Goal: Task Accomplishment & Management: Use online tool/utility

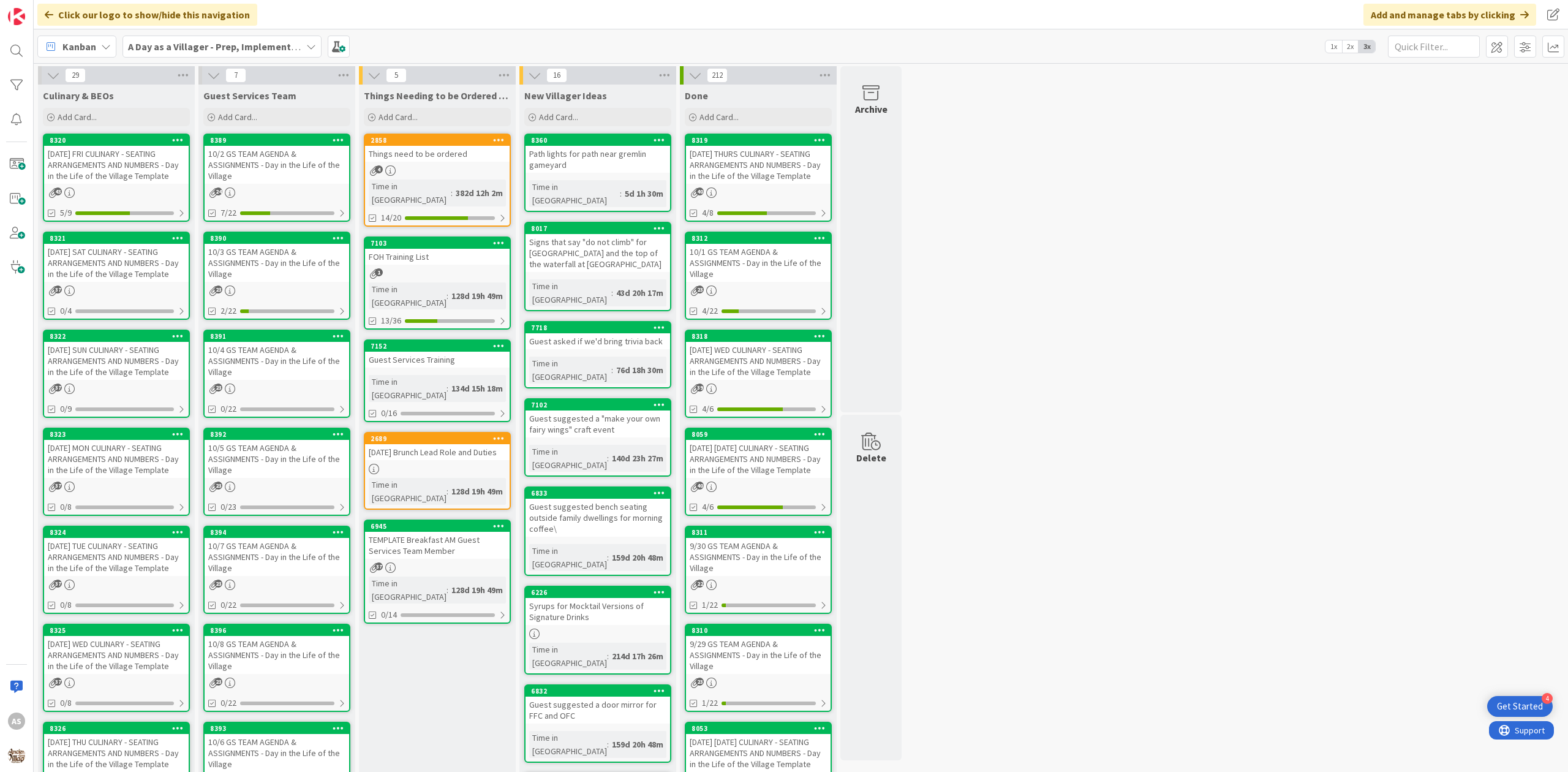
click at [104, 465] on div "[DATE] MON CULINARY - SEATING ARRANGEMENTS AND NUMBERS - Day in the Life of the…" at bounding box center [116, 459] width 145 height 38
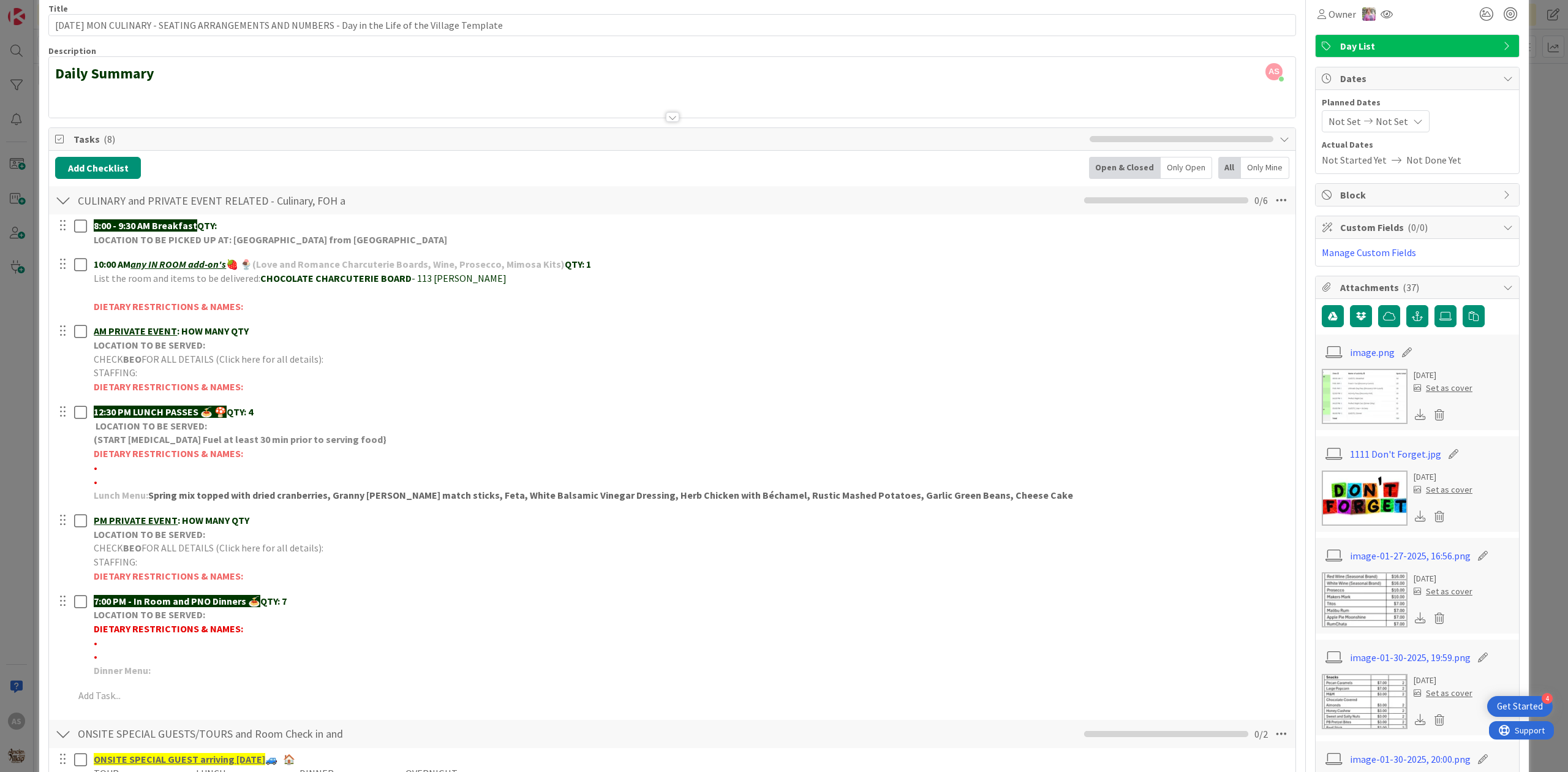
scroll to position [81, 0]
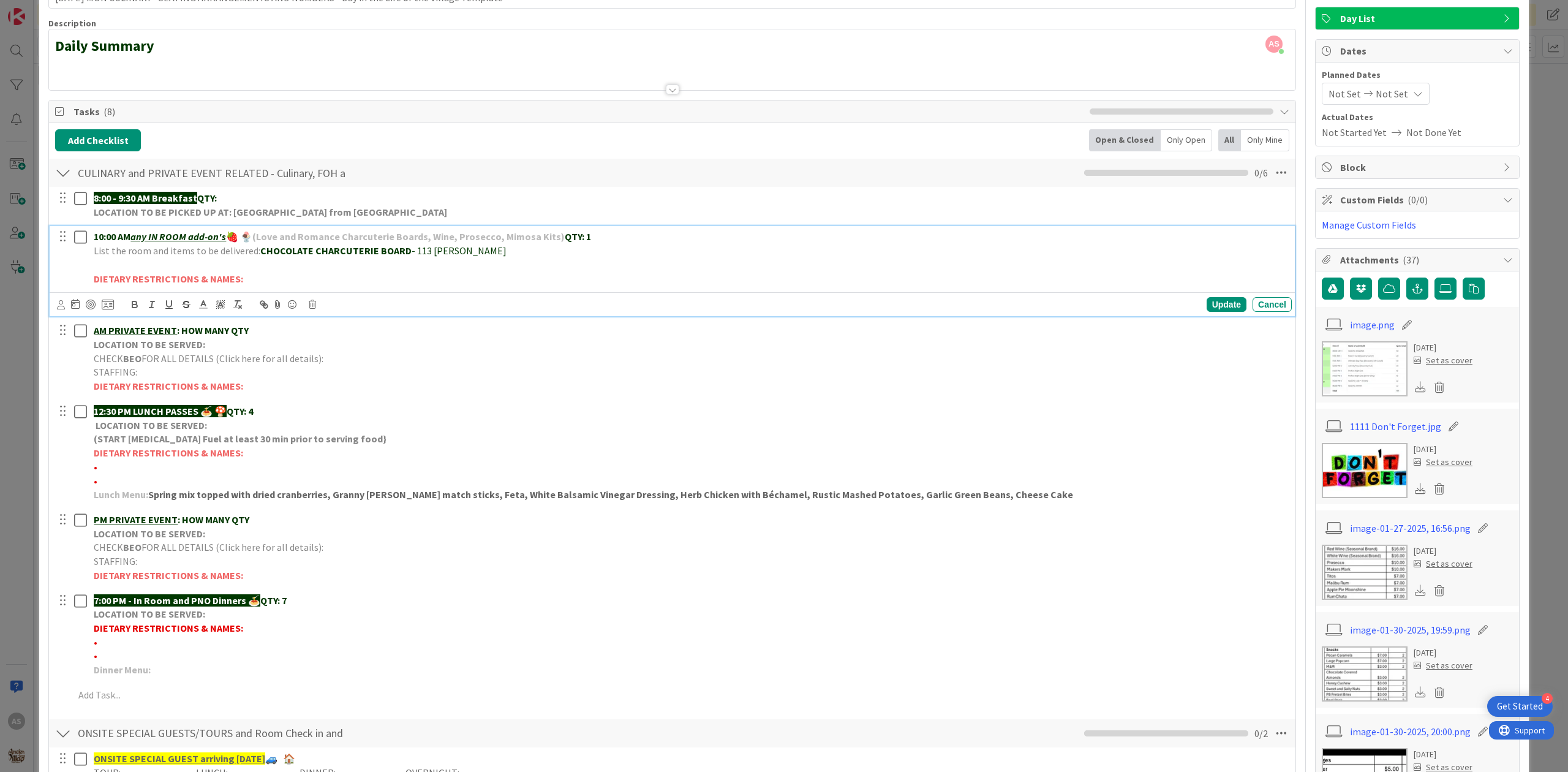
click at [203, 266] on p at bounding box center [690, 265] width 1193 height 14
click at [207, 308] on line at bounding box center [203, 308] width 7 height 0
click at [269, 323] on span at bounding box center [266, 321] width 10 height 10
click at [130, 310] on icon "button" at bounding box center [135, 305] width 11 height 11
click at [140, 309] on icon "button" at bounding box center [135, 305] width 11 height 11
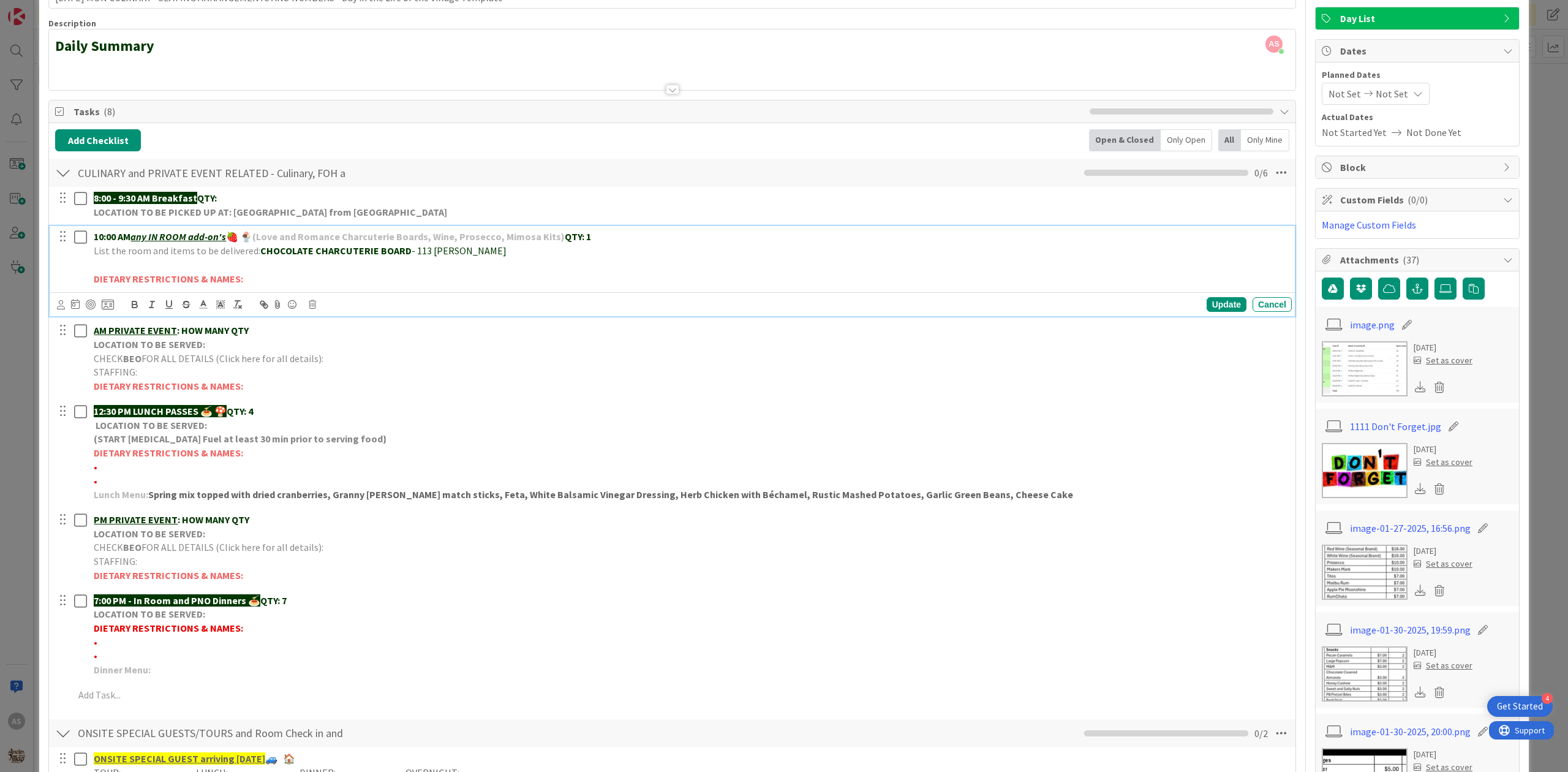
click at [125, 264] on p "﻿" at bounding box center [690, 265] width 1193 height 14
click at [132, 304] on icon "button" at bounding box center [134, 303] width 4 height 3
click at [206, 310] on icon at bounding box center [203, 305] width 11 height 11
click at [270, 323] on span at bounding box center [266, 321] width 10 height 10
drag, startPoint x: 290, startPoint y: 274, endPoint x: 107, endPoint y: 263, distance: 183.3
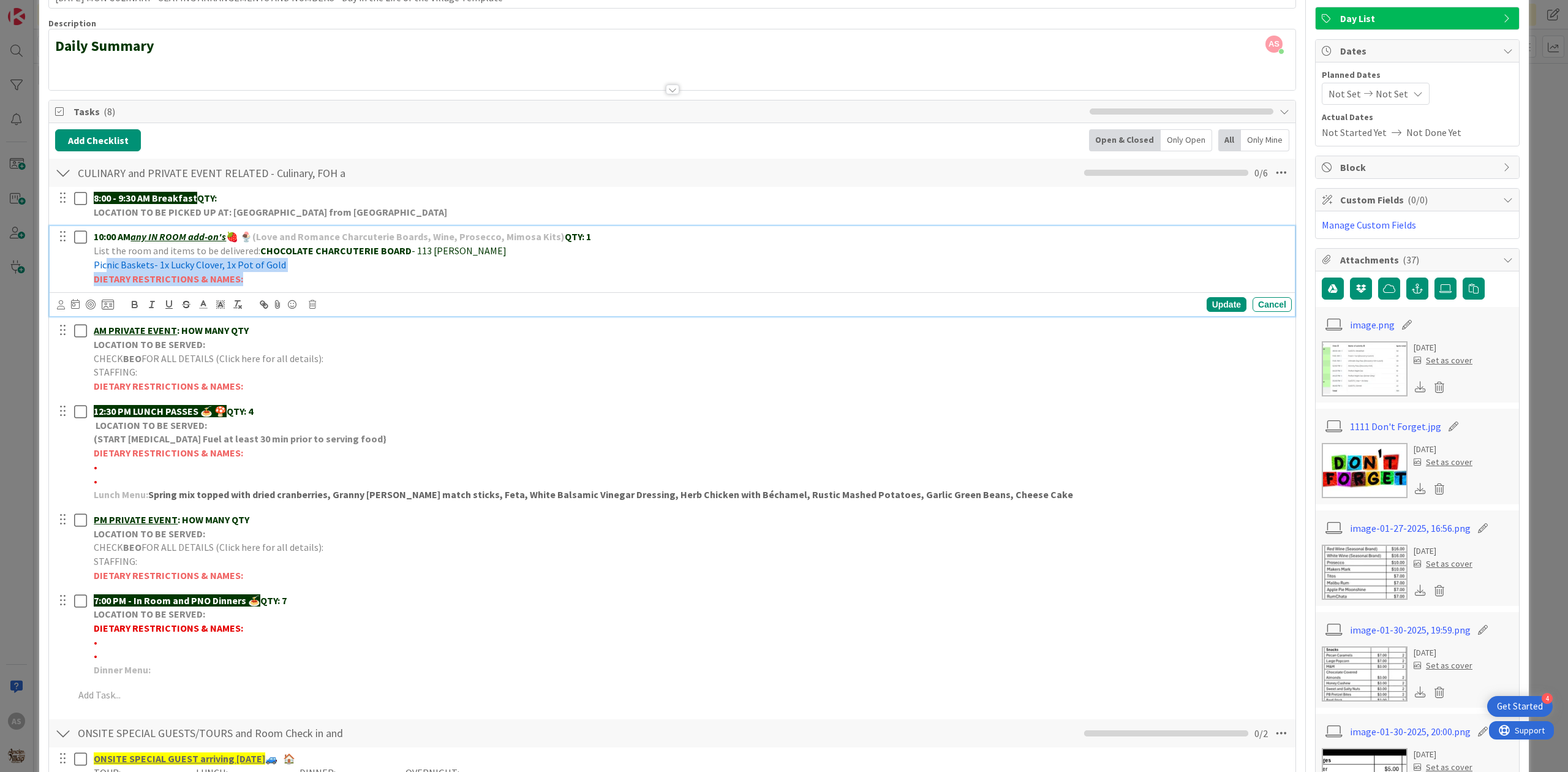
click at [107, 263] on div "10:00 AM any IN ROOM add-on's 🍓 🍨 (Love and Romance Charcuterie Boards, Wine, P…" at bounding box center [690, 258] width 1203 height 63
click at [295, 261] on p "Picnic Baskets- 1x Lucky Clover, 1x Pot of Gold" at bounding box center [690, 265] width 1193 height 14
click at [300, 267] on p "Picnic Baskets- 1x Lucky Clover, 1x Pot of Gold" at bounding box center [690, 265] width 1193 height 14
drag, startPoint x: 323, startPoint y: 271, endPoint x: 94, endPoint y: 264, distance: 229.1
click at [94, 264] on p "Picnic Baskets- 1x Lucky Clover, 1x Pot of Gold" at bounding box center [690, 265] width 1193 height 14
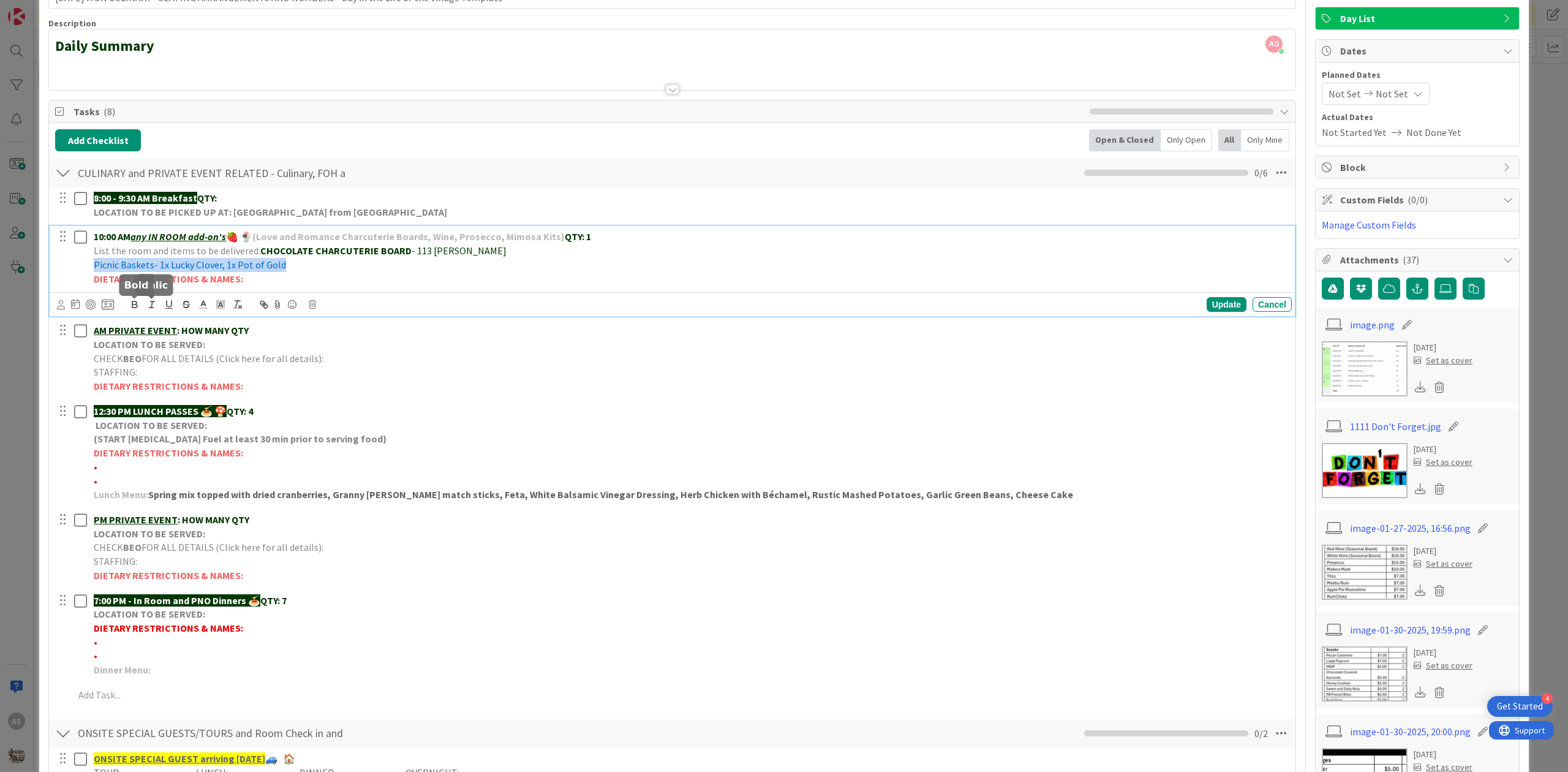
click at [137, 302] on icon "button" at bounding box center [135, 305] width 11 height 11
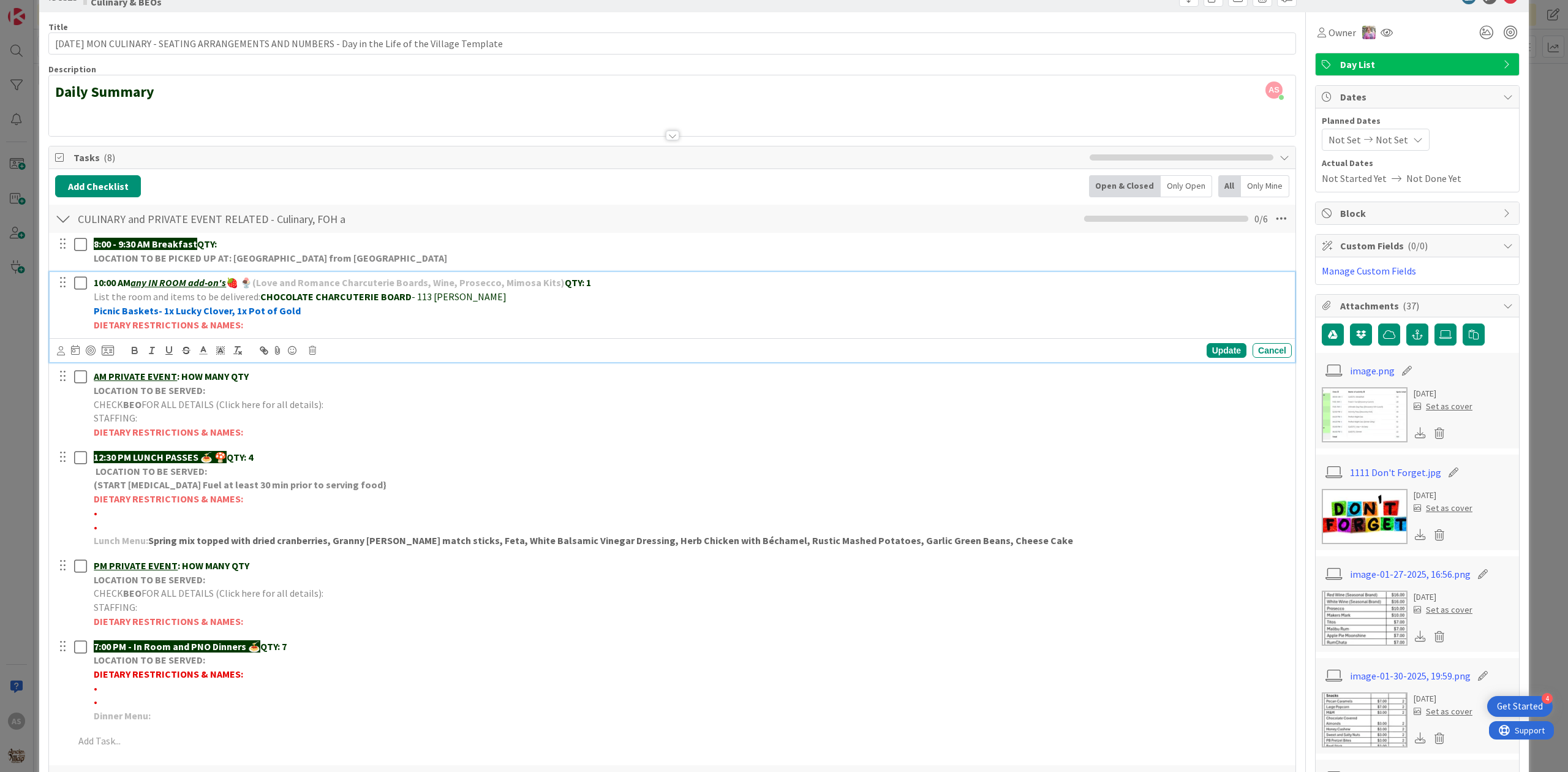
scroll to position [0, 0]
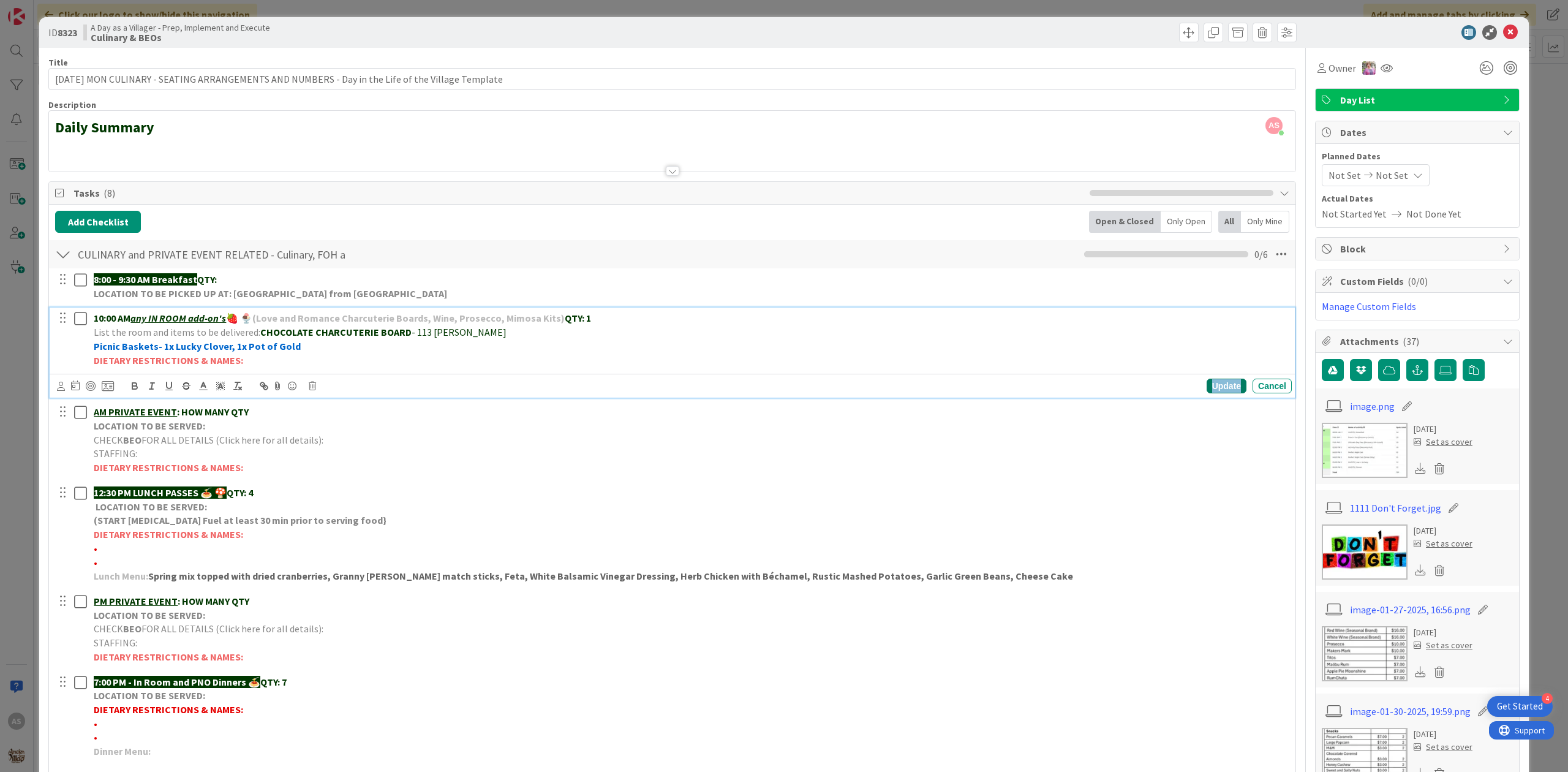
click at [1213, 390] on div "Update" at bounding box center [1227, 386] width 40 height 15
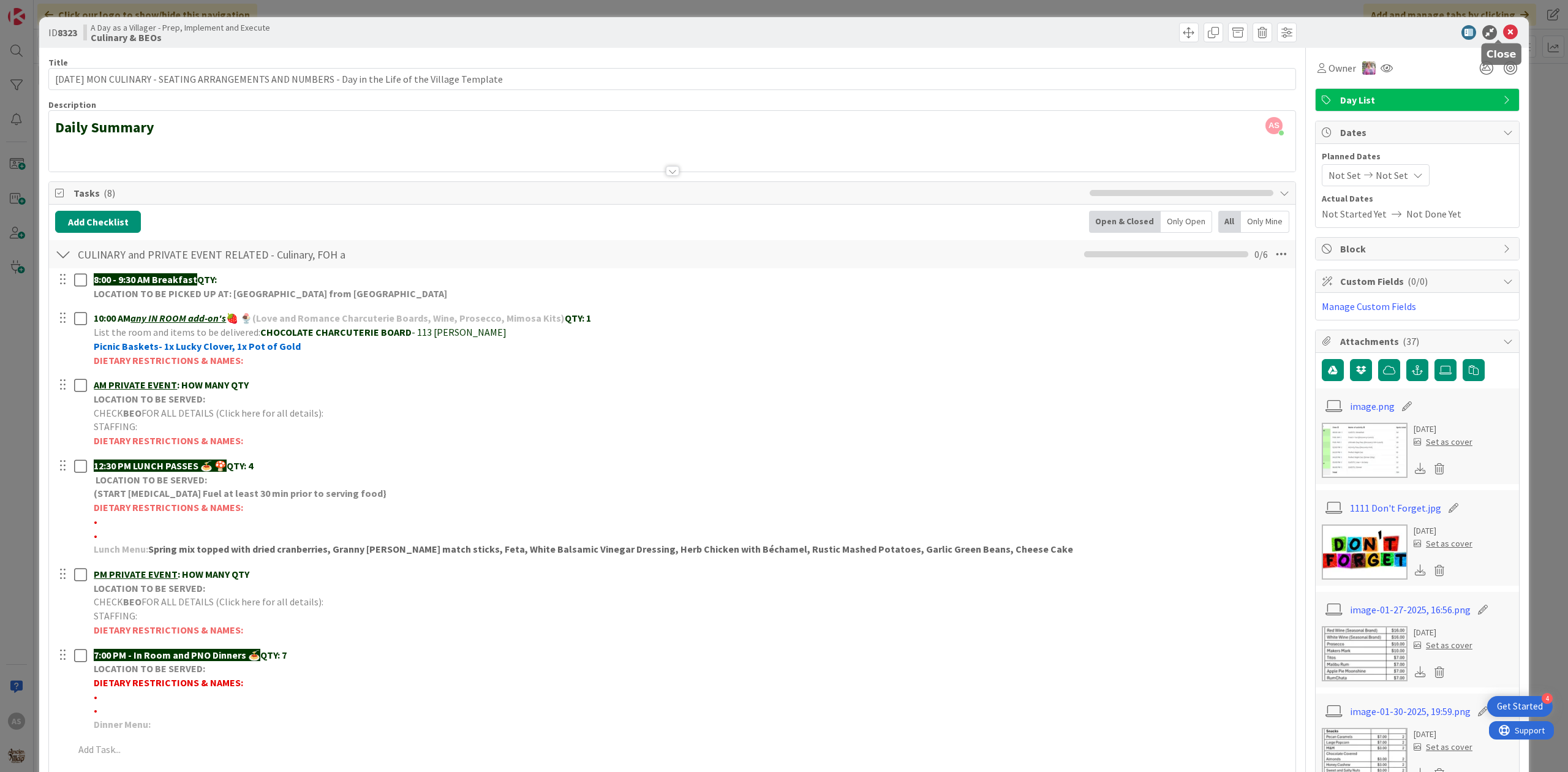
click at [1503, 35] on icon at bounding box center [1511, 32] width 15 height 15
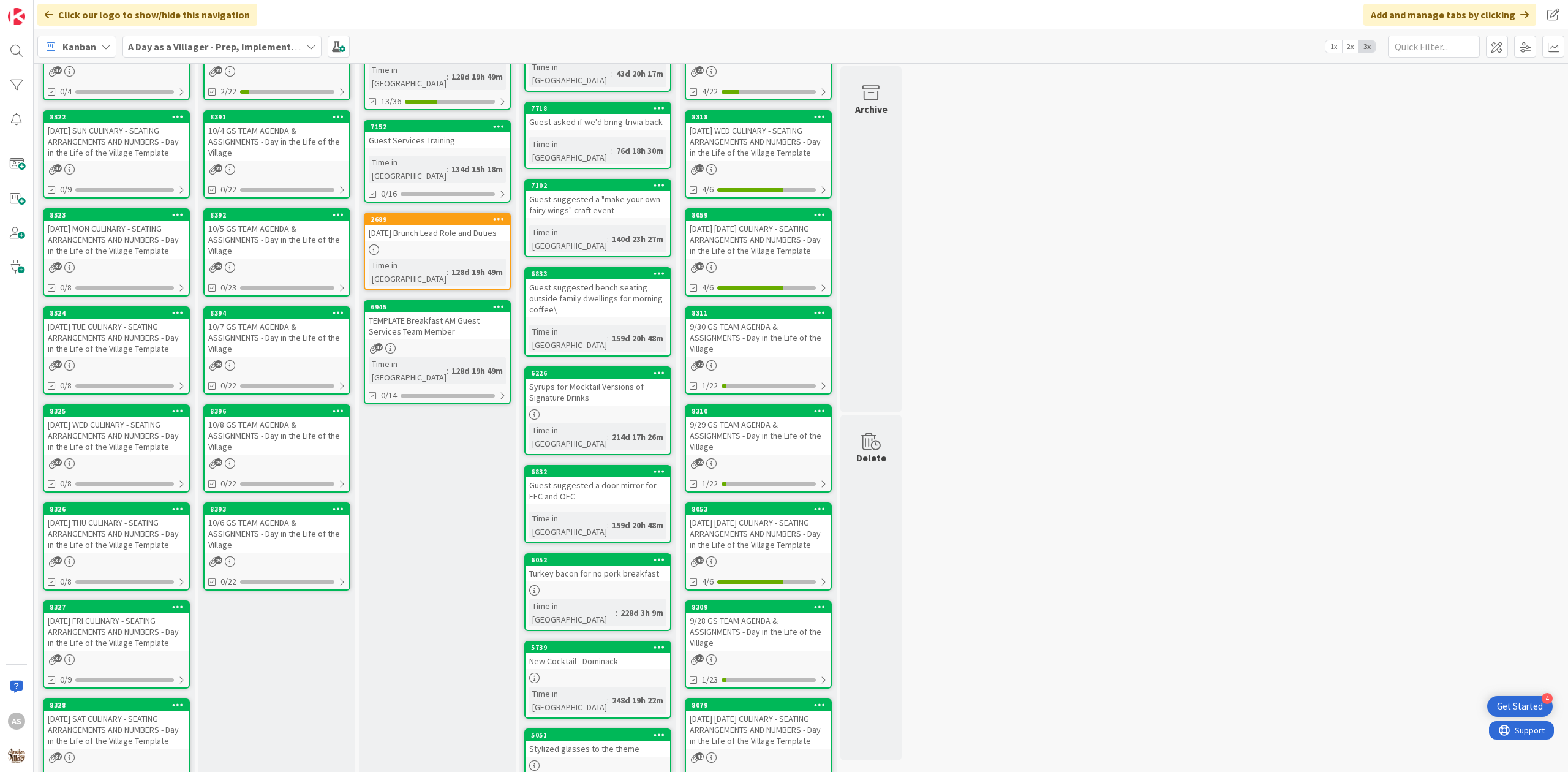
scroll to position [326, 0]
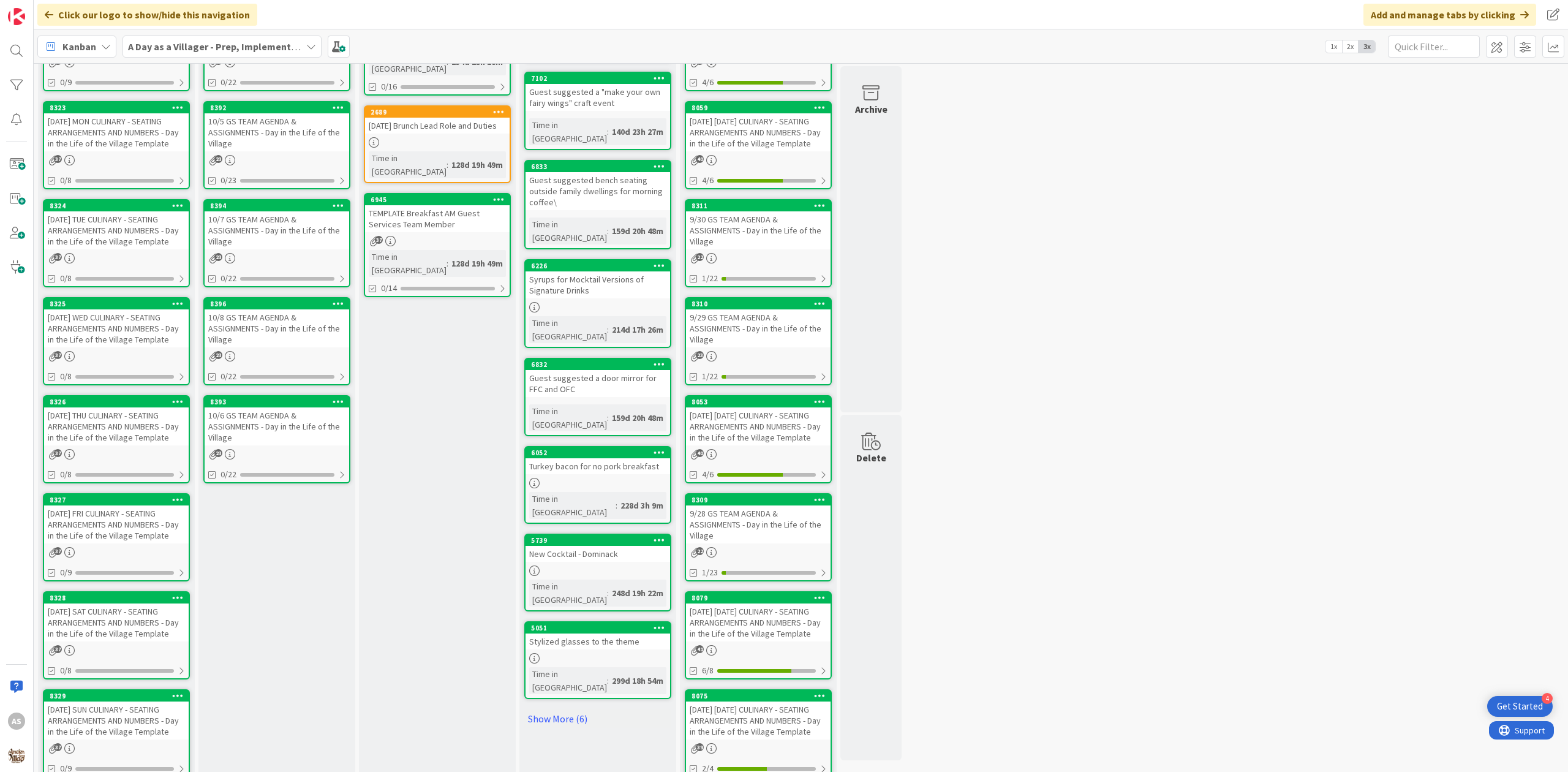
click at [117, 624] on div "[DATE] SAT CULINARY - SEATING ARRANGEMENTS AND NUMBERS - Day in the Life of the…" at bounding box center [116, 622] width 145 height 38
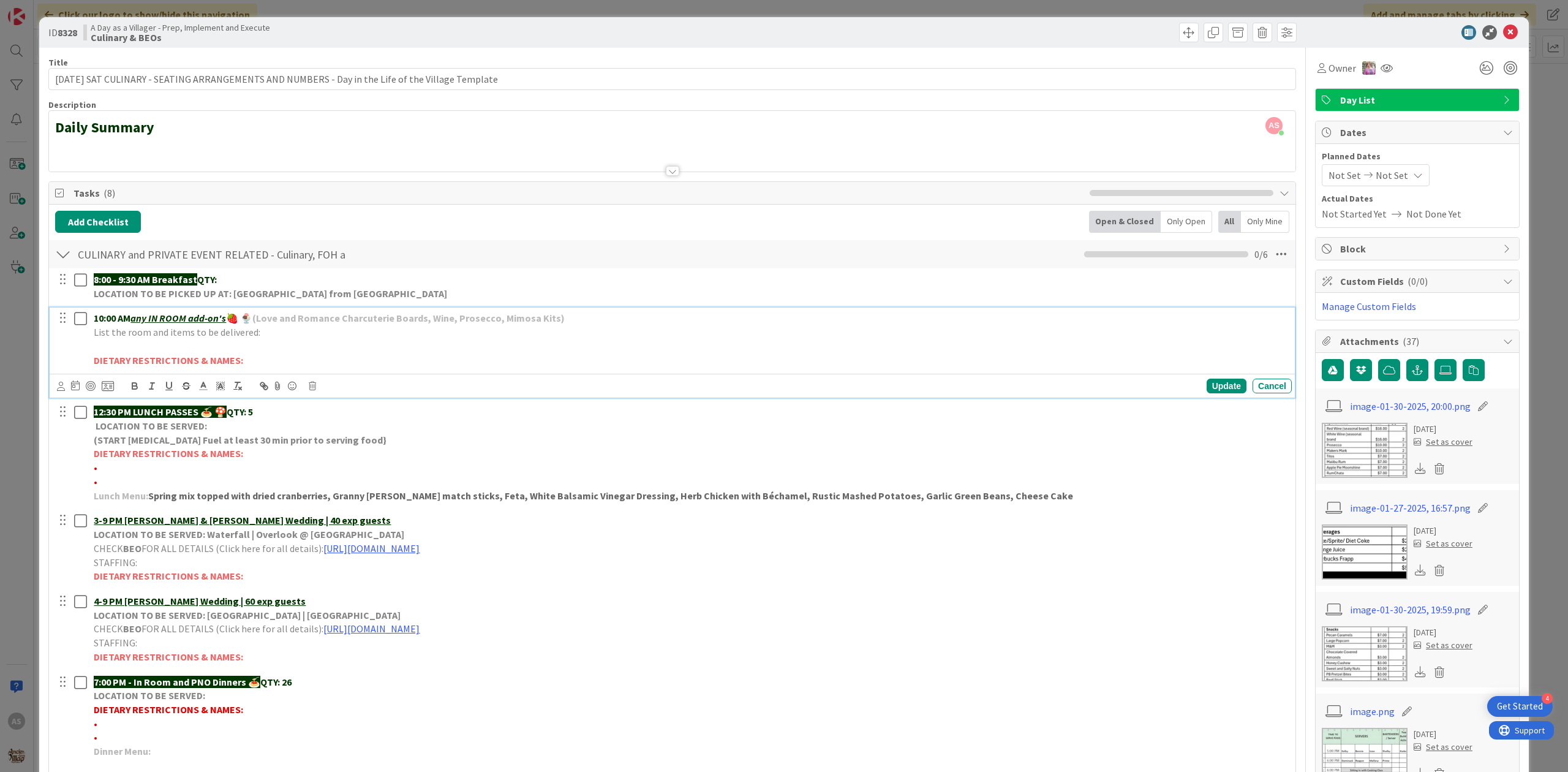
click at [160, 351] on p at bounding box center [690, 346] width 1193 height 14
drag, startPoint x: 226, startPoint y: 349, endPoint x: 91, endPoint y: 352, distance: 135.0
click at [91, 352] on div "10:00 AM any IN ROOM add-on's 🍓 🍨 (Love and Romance Charcuterie Boards, Wine, P…" at bounding box center [690, 339] width 1203 height 63
click at [130, 390] on icon "button" at bounding box center [135, 386] width 11 height 11
click at [202, 393] on span at bounding box center [203, 385] width 17 height 17
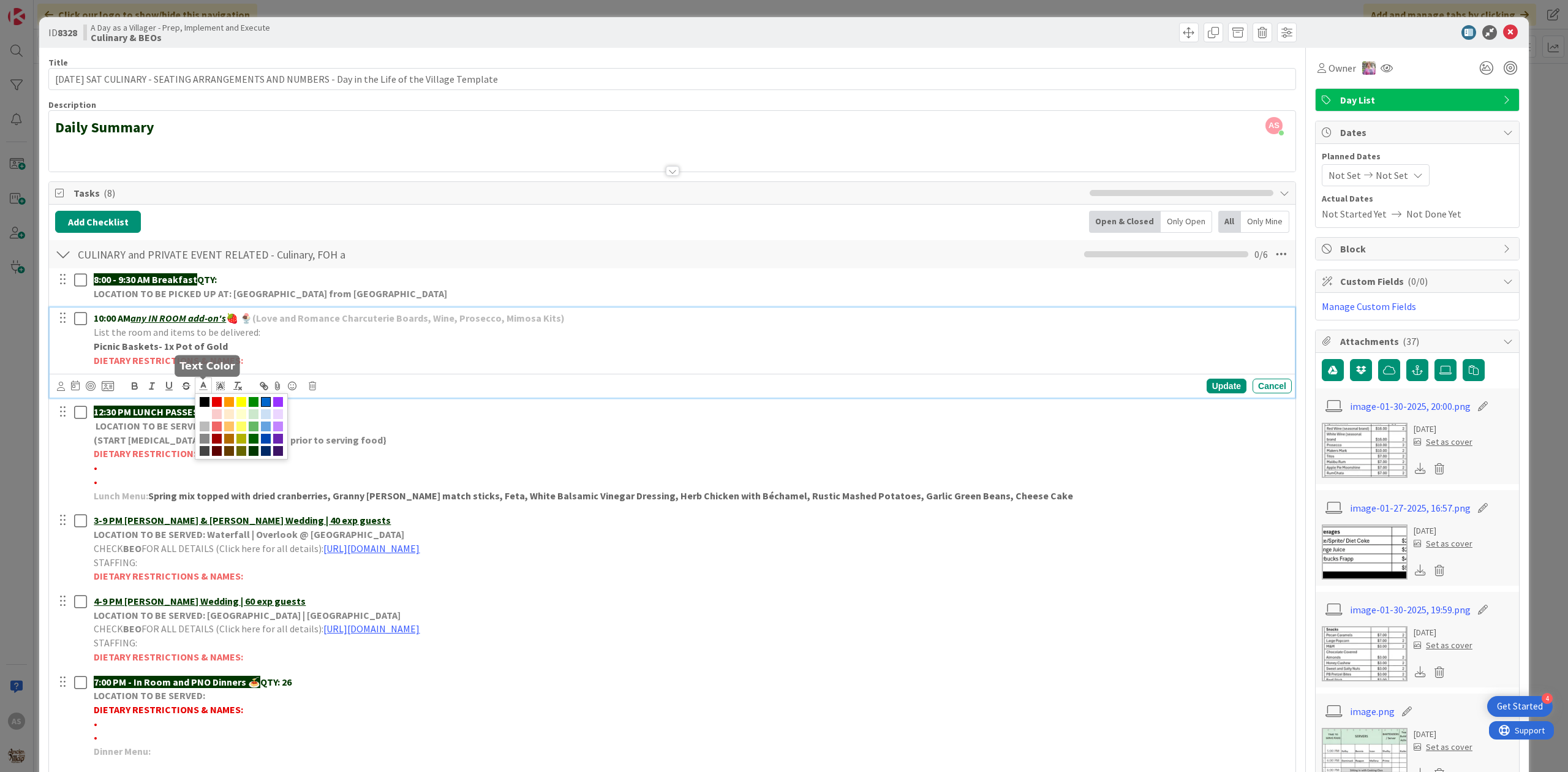
click at [266, 403] on span at bounding box center [266, 402] width 10 height 10
click at [1217, 385] on div "Update" at bounding box center [1227, 386] width 40 height 15
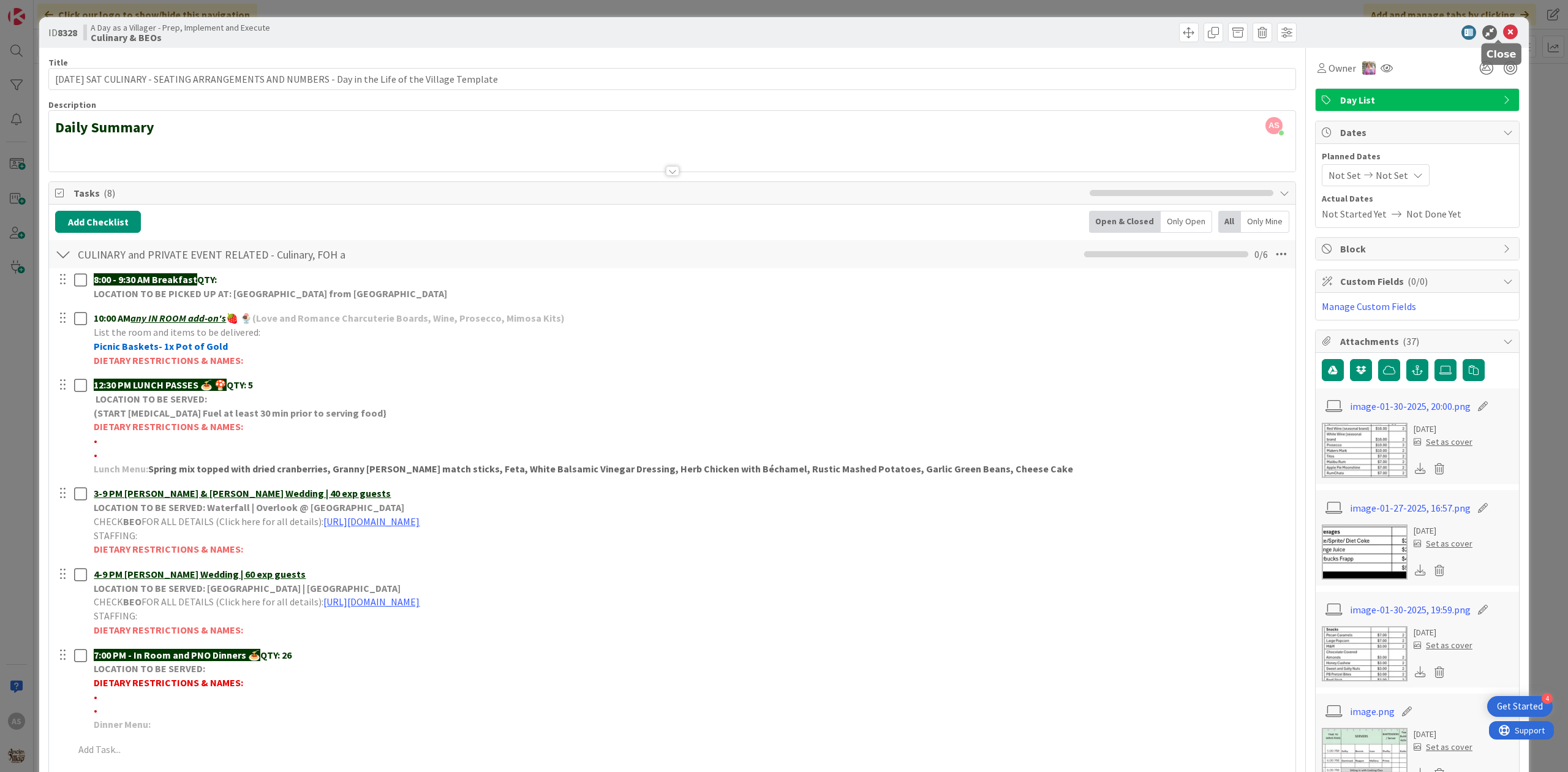
click at [1503, 29] on icon at bounding box center [1511, 32] width 15 height 15
